Goal: Find specific fact: Find contact information

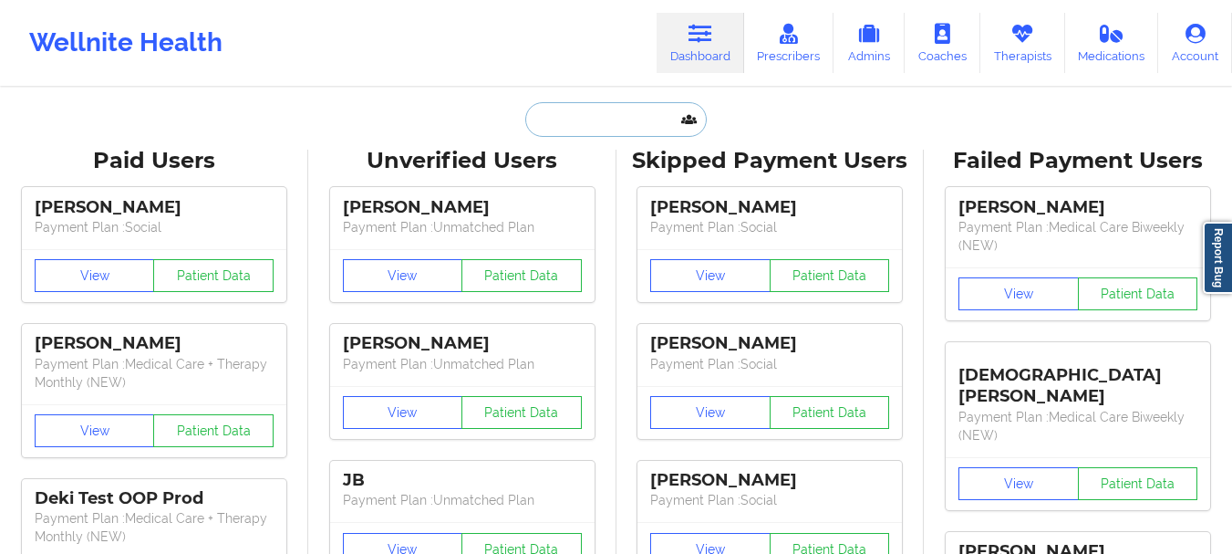
click at [571, 103] on input "text" at bounding box center [615, 119] width 181 height 35
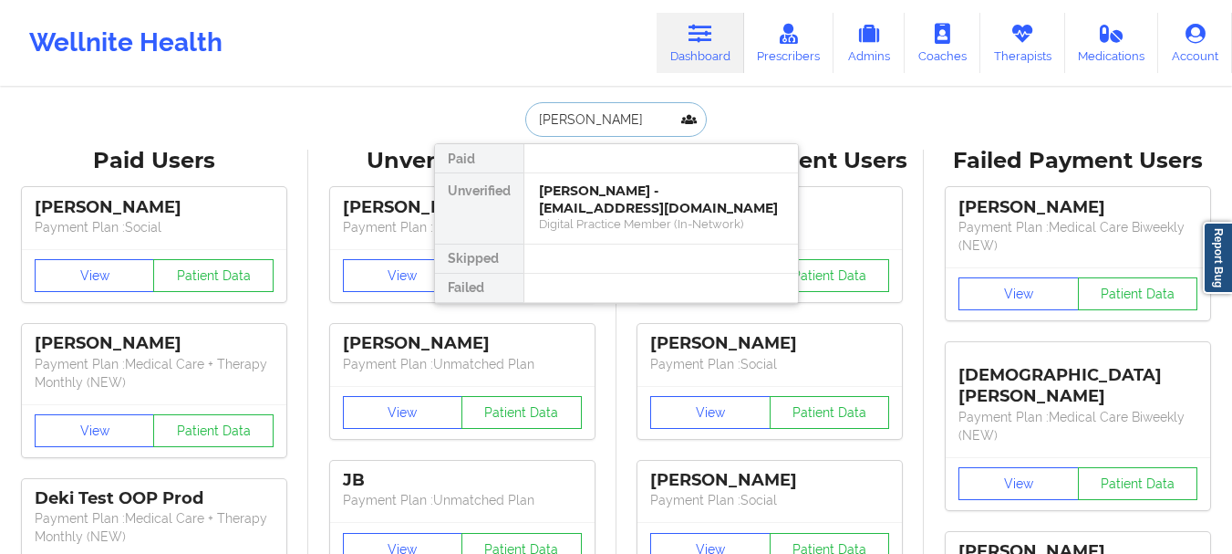
type input "[PERSON_NAME]"
click at [572, 122] on input "[PERSON_NAME]" at bounding box center [615, 119] width 181 height 35
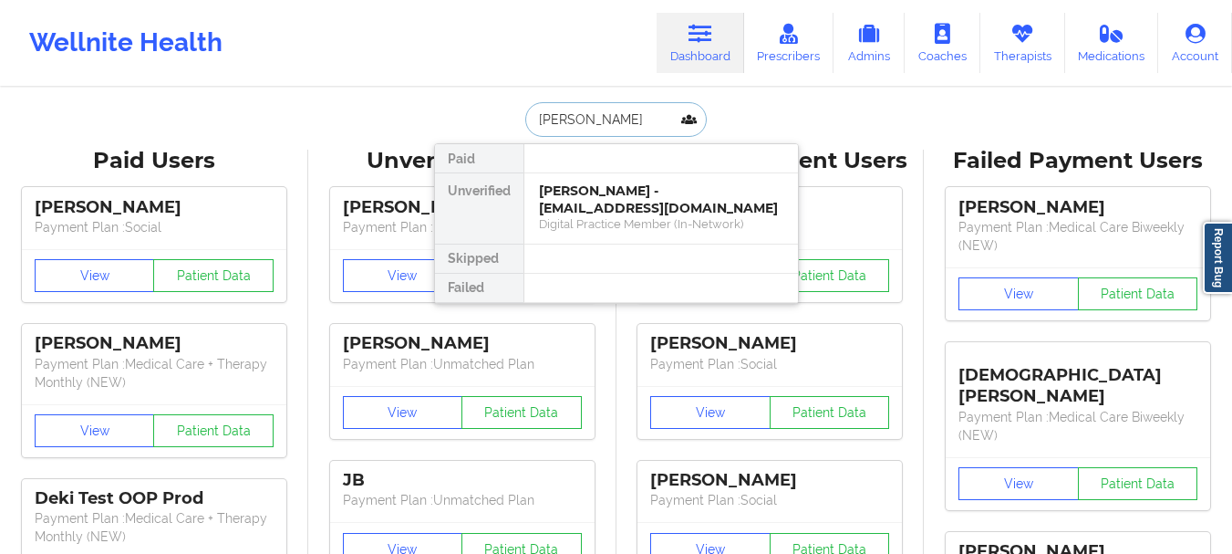
click at [586, 117] on input "[PERSON_NAME]" at bounding box center [615, 119] width 181 height 35
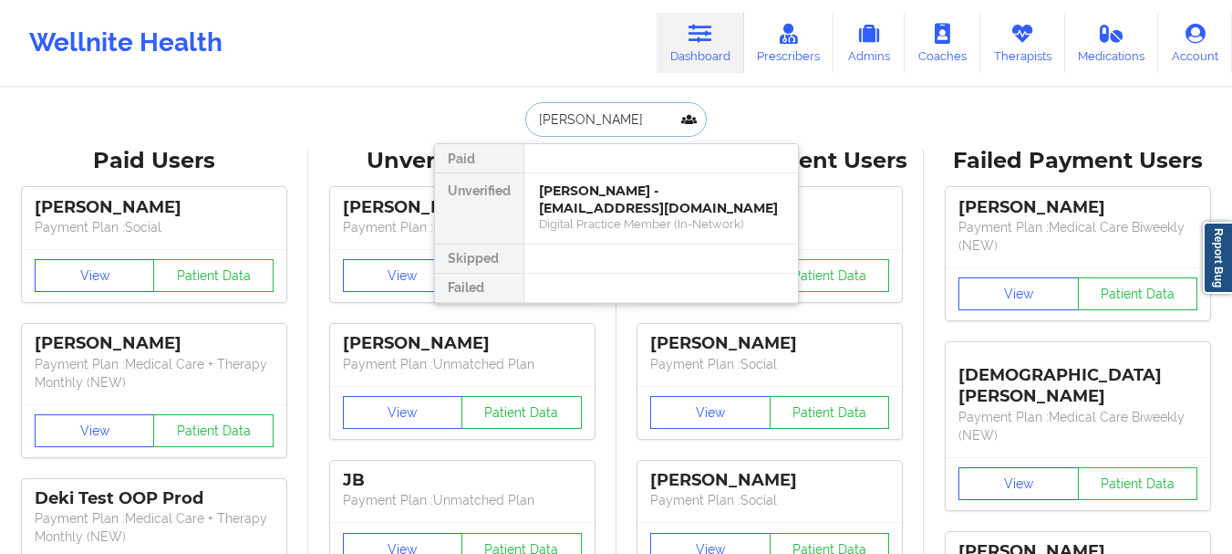
type input "[PERSON_NAME]"
click at [570, 190] on div "[PERSON_NAME] - [PERSON_NAME][EMAIL_ADDRESS][DOMAIN_NAME]" at bounding box center [661, 199] width 244 height 34
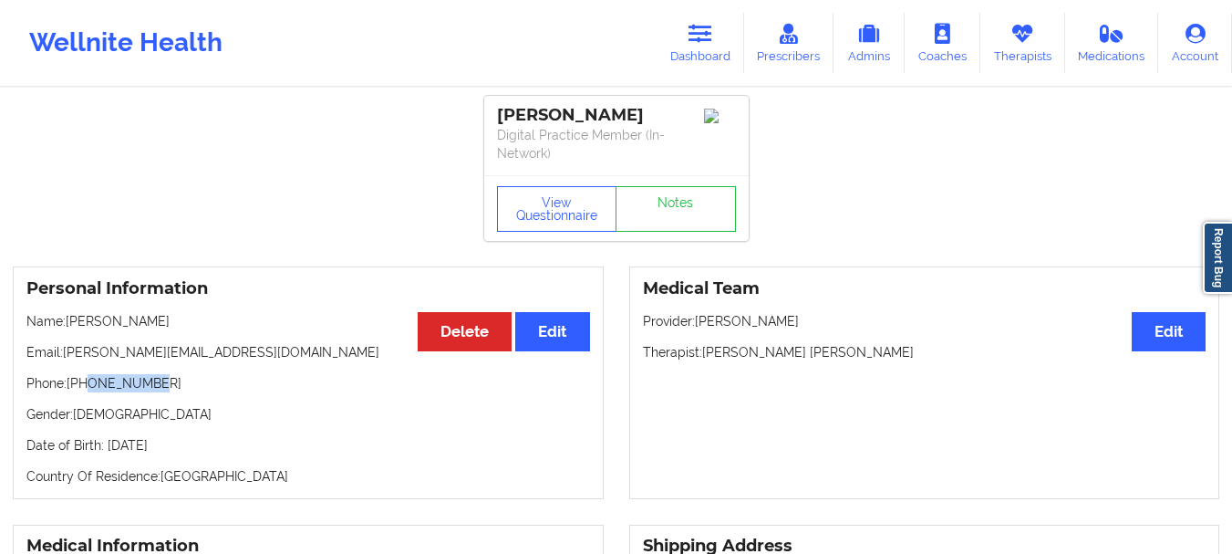
drag, startPoint x: 161, startPoint y: 383, endPoint x: 86, endPoint y: 386, distance: 75.8
click at [86, 386] on p "Phone: [PHONE_NUMBER]" at bounding box center [308, 383] width 564 height 18
drag, startPoint x: 78, startPoint y: 381, endPoint x: 140, endPoint y: 379, distance: 62.1
click at [140, 379] on p "Phone: [PHONE_NUMBER]" at bounding box center [308, 383] width 564 height 18
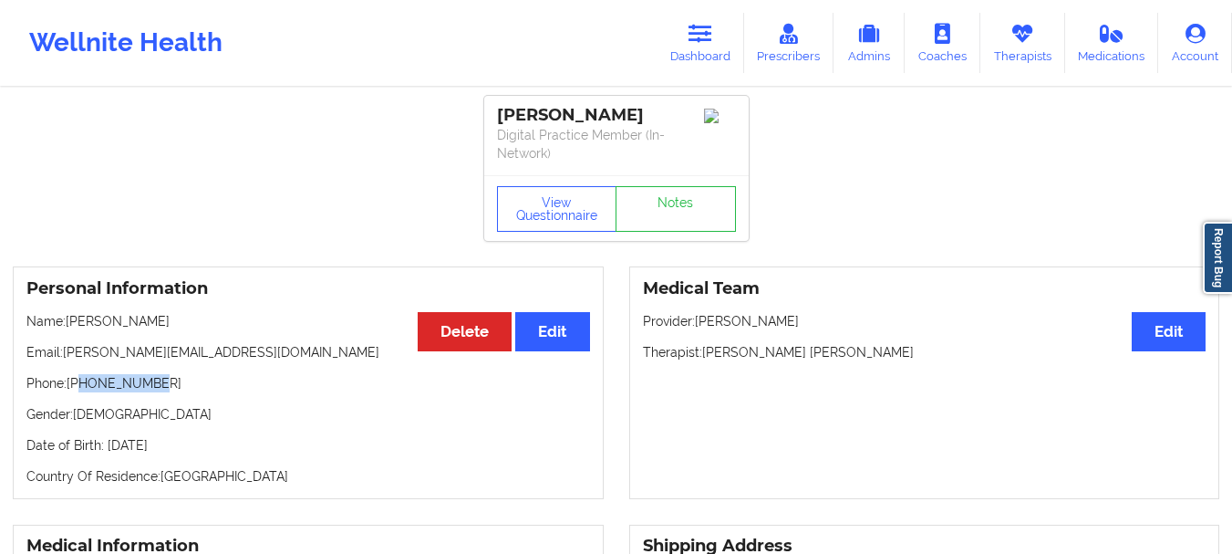
drag, startPoint x: 161, startPoint y: 383, endPoint x: 82, endPoint y: 383, distance: 78.4
click at [82, 383] on p "Phone: [PHONE_NUMBER]" at bounding box center [308, 383] width 564 height 18
click at [95, 383] on p "Phone: [PHONE_NUMBER]" at bounding box center [308, 383] width 564 height 18
drag, startPoint x: 95, startPoint y: 383, endPoint x: 165, endPoint y: 383, distance: 70.2
click at [165, 383] on p "Phone: [PHONE_NUMBER]" at bounding box center [308, 383] width 564 height 18
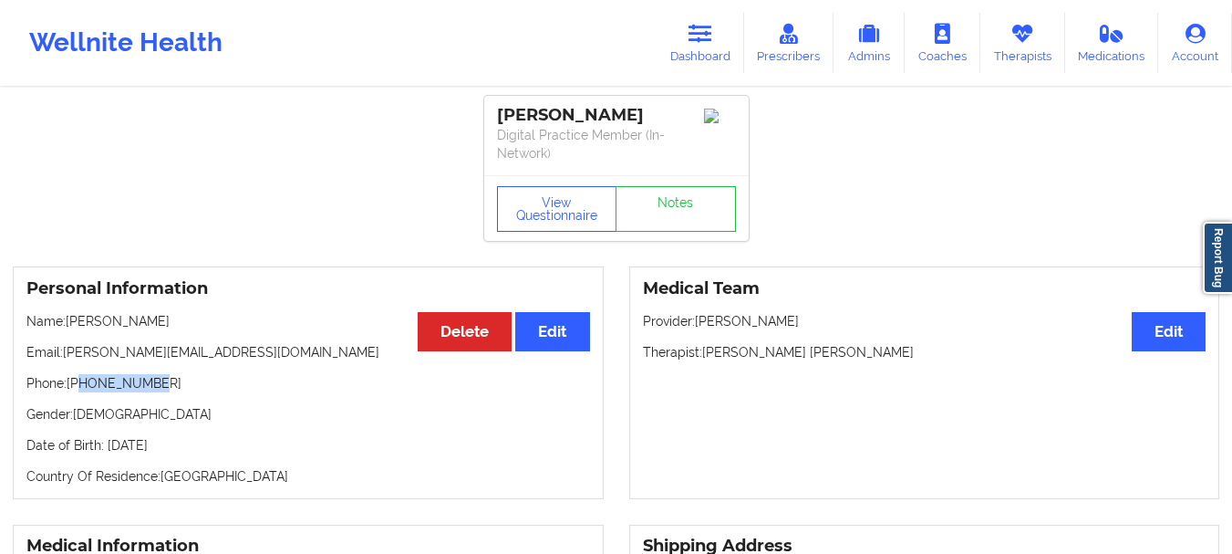
copy p "7863760775"
click at [690, 32] on link "Dashboard" at bounding box center [701, 43] width 88 height 60
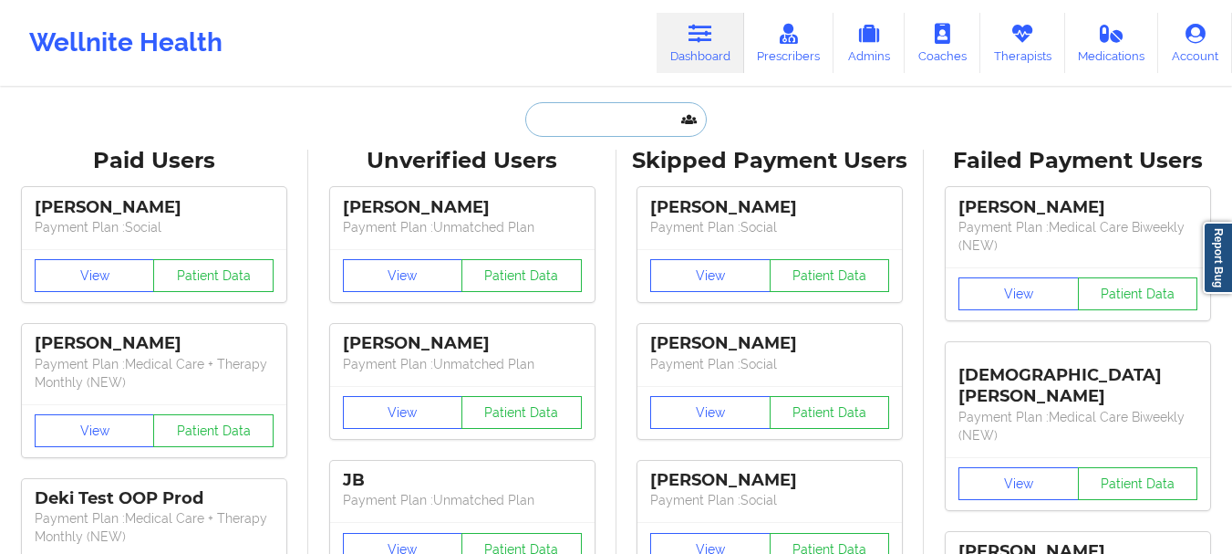
drag, startPoint x: 690, startPoint y: 32, endPoint x: 576, endPoint y: 108, distance: 136.9
click at [576, 108] on input "text" at bounding box center [615, 119] width 181 height 35
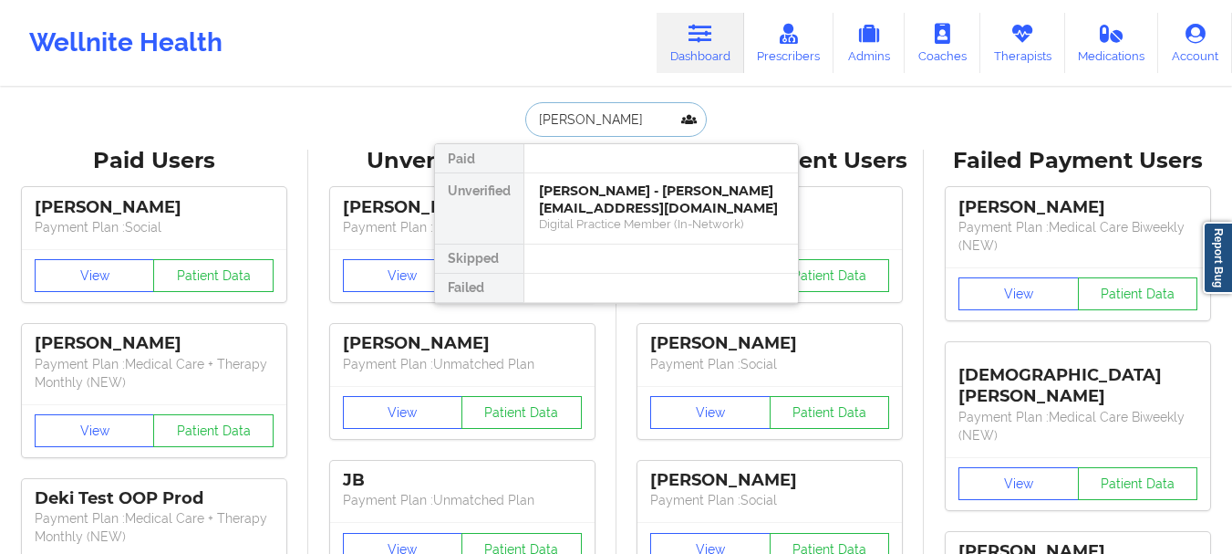
type input "[PERSON_NAME]"
click at [625, 226] on div "Digital Practice Member (In-Network)" at bounding box center [661, 224] width 244 height 16
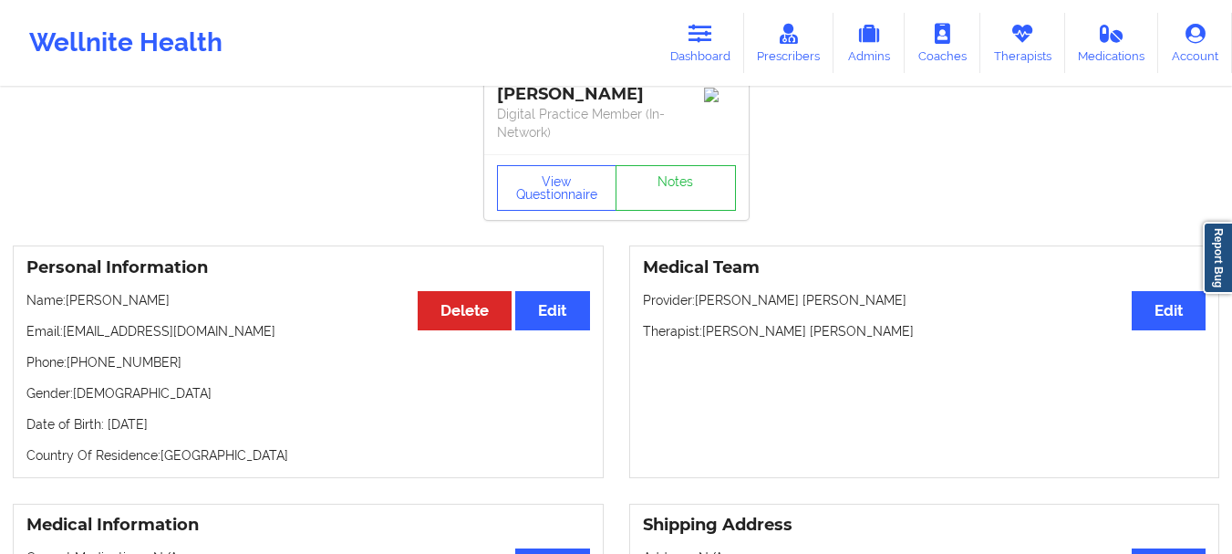
scroll to position [17, 0]
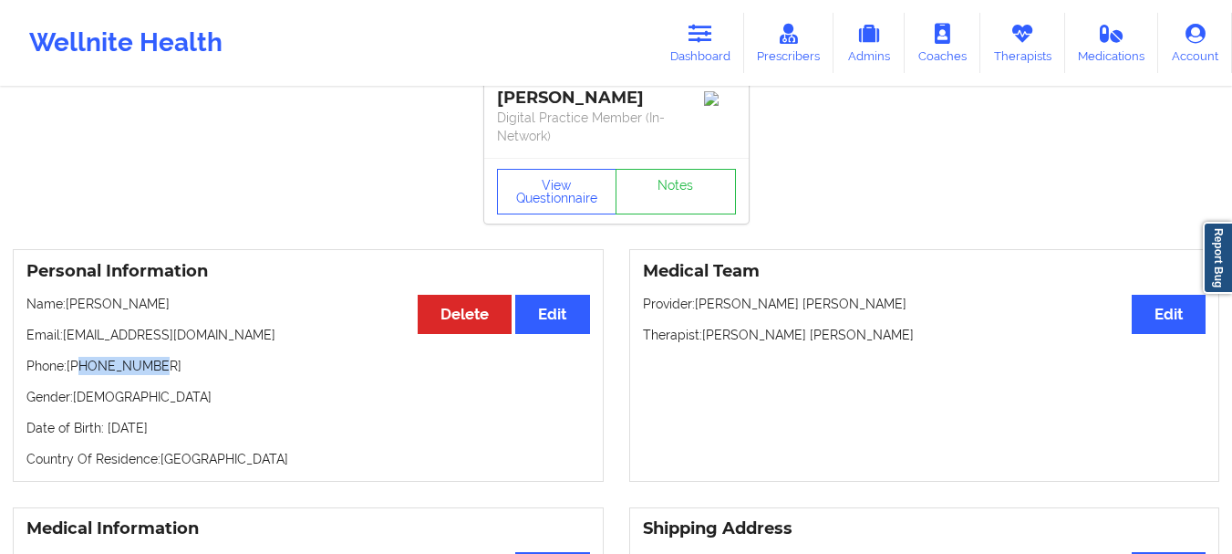
drag, startPoint x: 149, startPoint y: 363, endPoint x: 82, endPoint y: 371, distance: 67.1
click at [82, 371] on p "Phone: [PHONE_NUMBER]" at bounding box center [308, 366] width 564 height 18
copy p "3527922831"
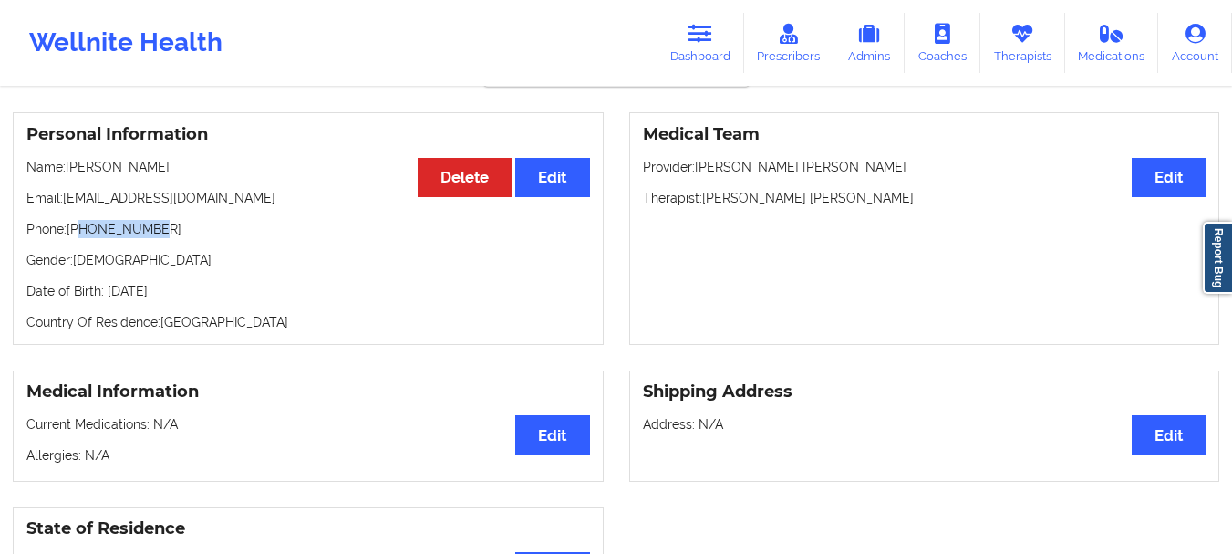
scroll to position [140, 0]
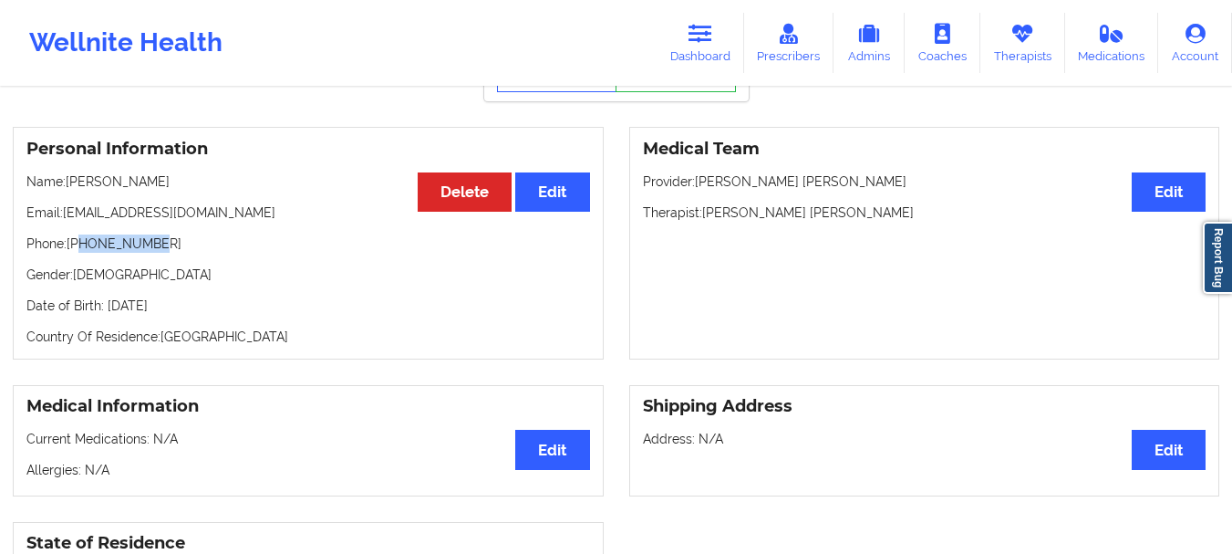
click at [160, 243] on p "Phone: [PHONE_NUMBER]" at bounding box center [308, 243] width 564 height 18
drag, startPoint x: 153, startPoint y: 244, endPoint x: 72, endPoint y: 244, distance: 81.2
click at [72, 244] on p "Phone: [PHONE_NUMBER]" at bounding box center [308, 243] width 564 height 18
copy p "[PHONE_NUMBER]"
